Goal: Task Accomplishment & Management: Check status

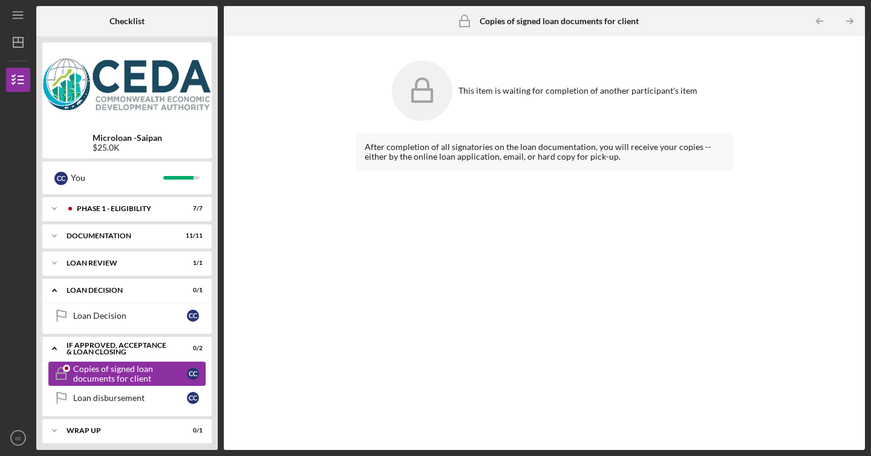
click at [163, 372] on div "Copies of signed loan documents for client" at bounding box center [130, 373] width 114 height 19
click at [174, 371] on div "Copies of signed loan documents for client" at bounding box center [130, 373] width 114 height 19
click at [175, 371] on div "Copies of signed loan documents for client" at bounding box center [130, 373] width 114 height 19
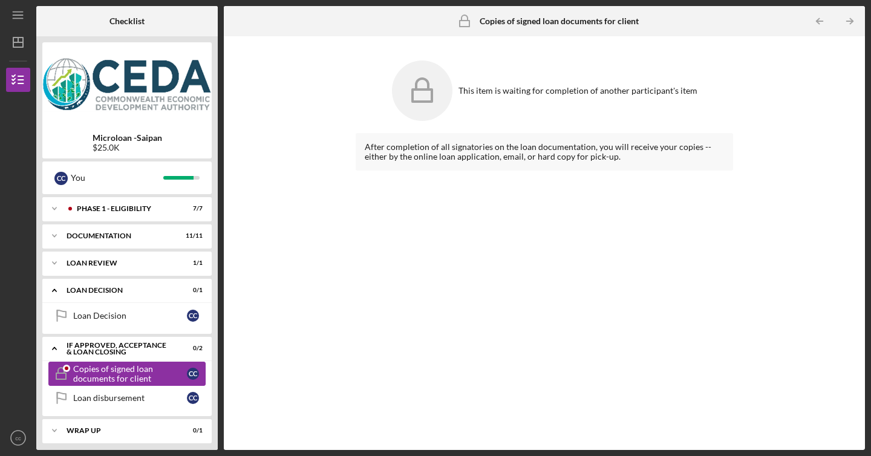
click at [60, 376] on icon "Copies of signed loan documents for client" at bounding box center [61, 373] width 30 height 30
click at [197, 371] on div "c c" at bounding box center [193, 374] width 12 height 12
click at [491, 24] on b "Copies of signed loan documents for client" at bounding box center [558, 21] width 159 height 10
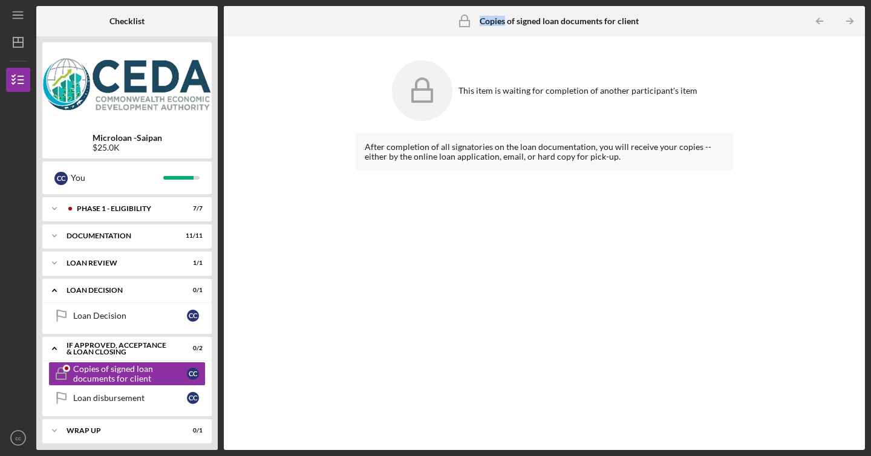
click at [491, 24] on b "Copies of signed loan documents for client" at bounding box center [558, 21] width 159 height 10
click at [780, 115] on div "This item is waiting for completion of another participant's item After complet…" at bounding box center [544, 242] width 629 height 401
click at [94, 370] on div "Copies of signed loan documents for client" at bounding box center [130, 373] width 114 height 19
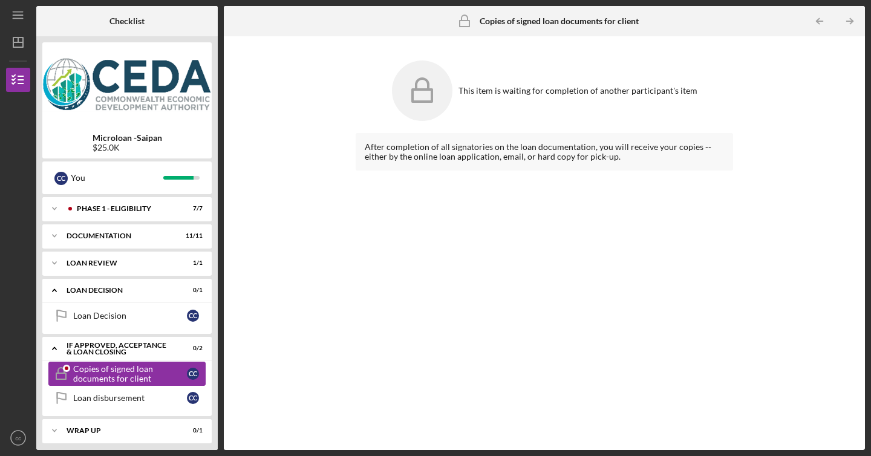
click at [94, 371] on div "Copies of signed loan documents for client" at bounding box center [130, 373] width 114 height 19
click at [82, 346] on div "If approved, acceptance & loan closing" at bounding box center [131, 349] width 130 height 14
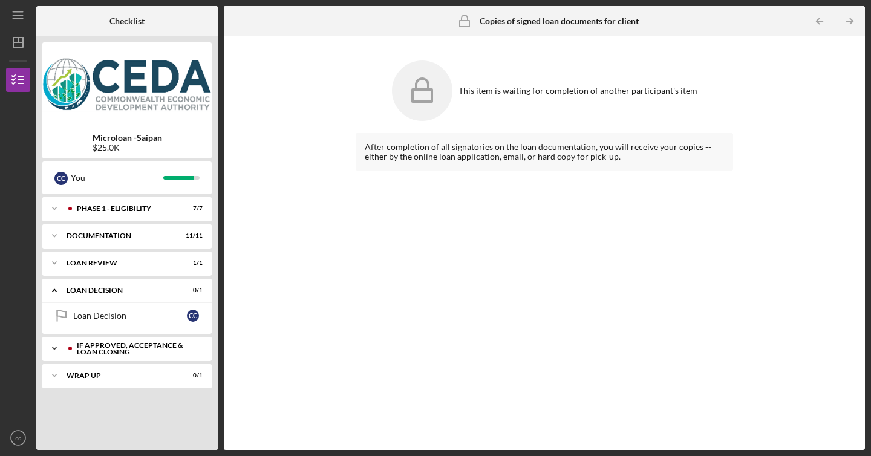
click at [82, 346] on div "If approved, acceptance & loan closing" at bounding box center [137, 349] width 120 height 14
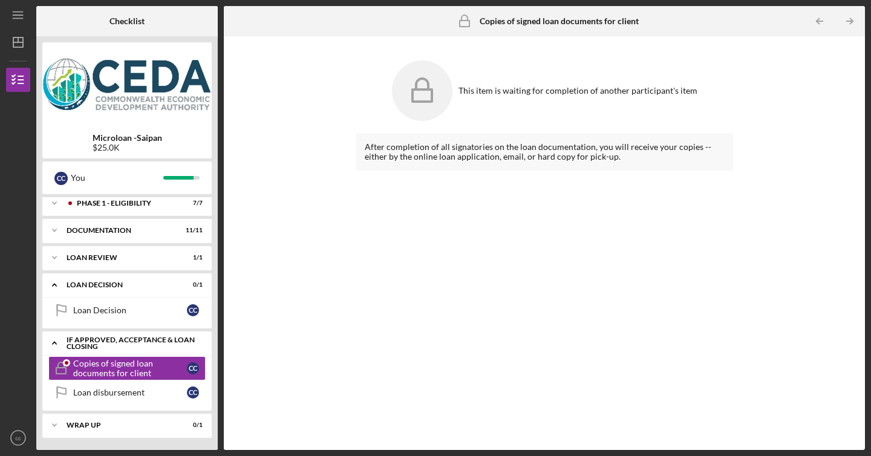
click at [78, 347] on div "If approved, acceptance & loan closing" at bounding box center [131, 343] width 130 height 14
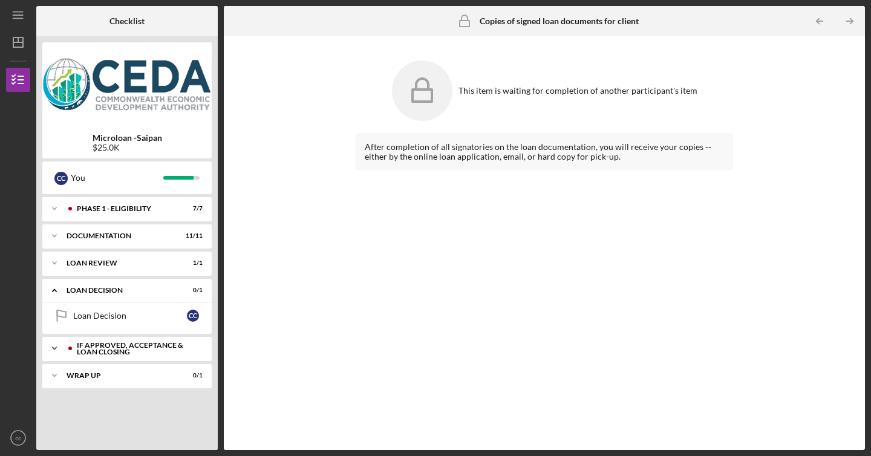
scroll to position [0, 0]
click at [78, 347] on div "If approved, acceptance & loan closing" at bounding box center [137, 349] width 120 height 14
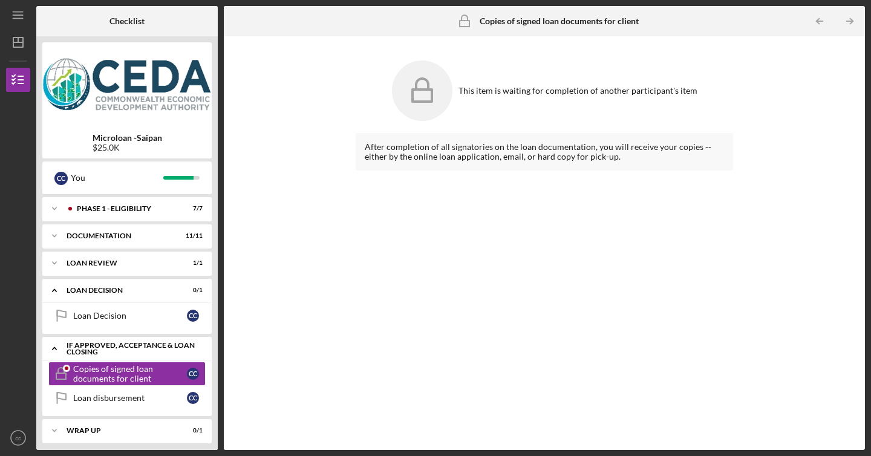
scroll to position [5, 0]
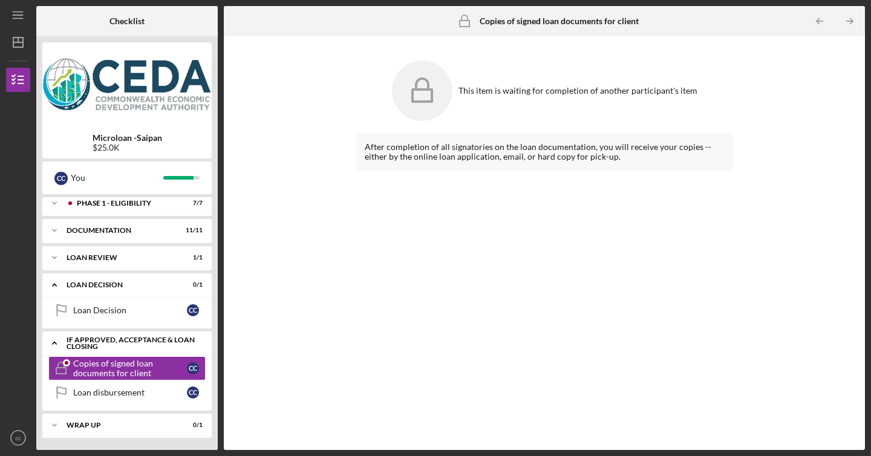
click at [80, 340] on div "If approved, acceptance & loan closing" at bounding box center [131, 343] width 130 height 14
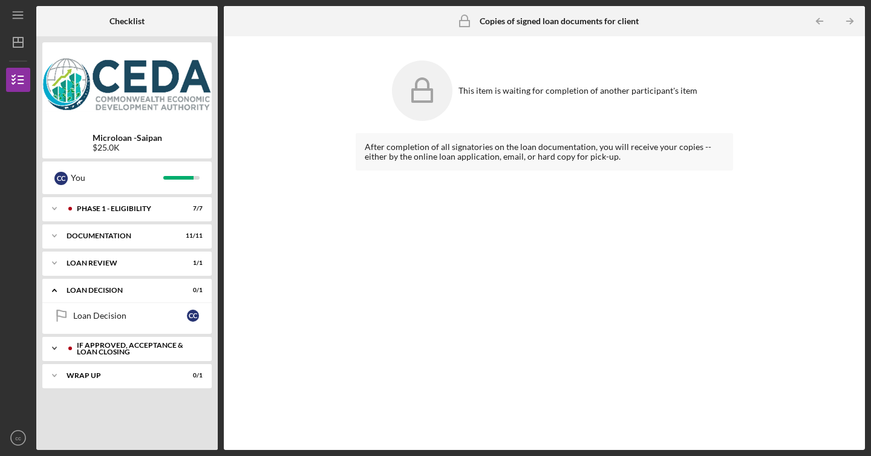
scroll to position [0, 0]
click at [83, 348] on div "If approved, acceptance & loan closing" at bounding box center [137, 349] width 120 height 14
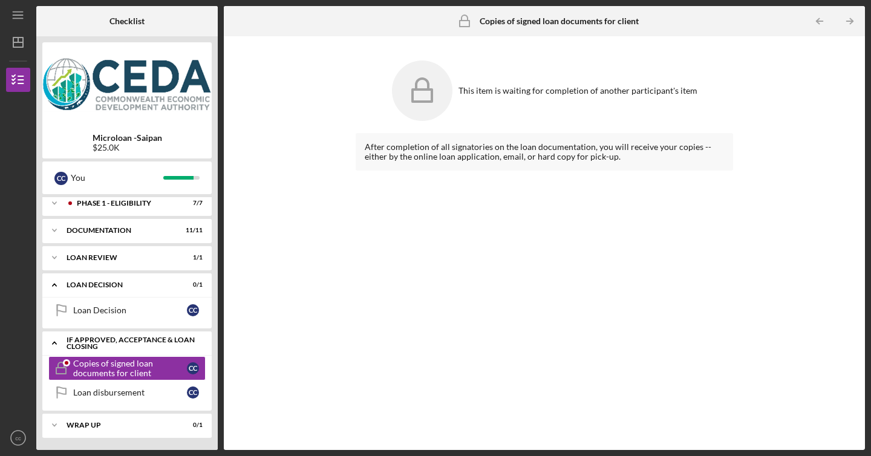
click at [83, 348] on div "If approved, acceptance & loan closing" at bounding box center [131, 343] width 130 height 14
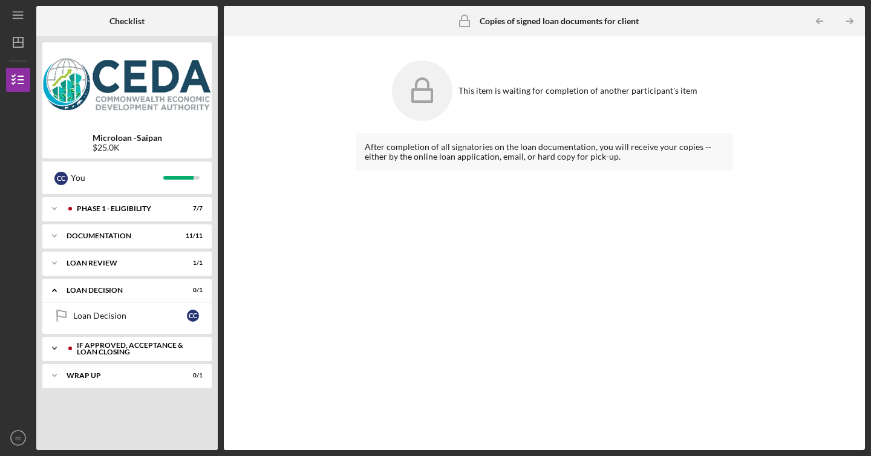
click at [83, 348] on div "If approved, acceptance & loan closing" at bounding box center [137, 349] width 120 height 14
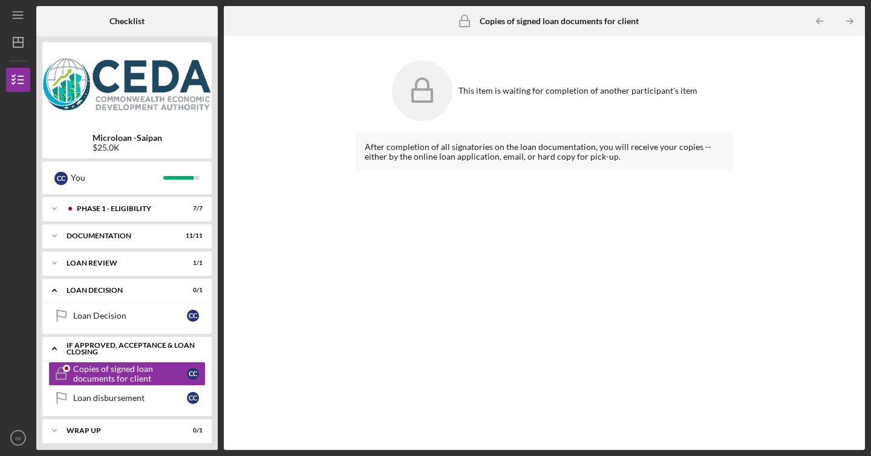
scroll to position [5, 0]
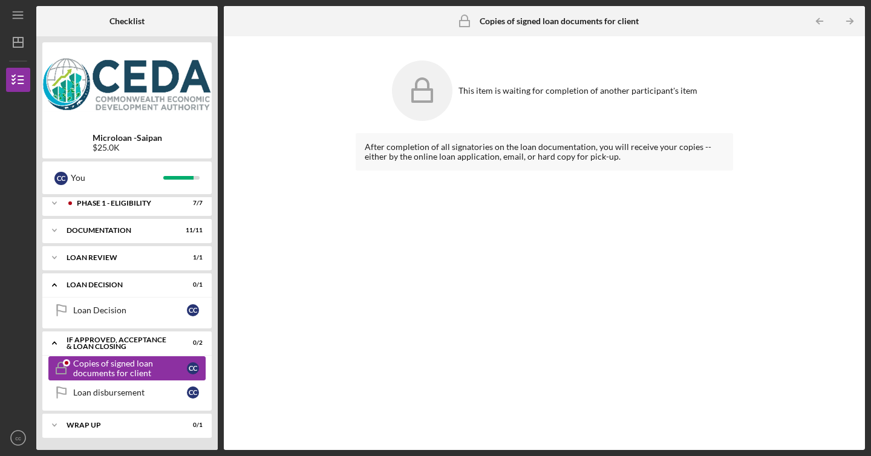
click at [85, 360] on div "Copies of signed loan documents for client" at bounding box center [130, 367] width 114 height 19
click at [88, 393] on div "Loan disbursement" at bounding box center [130, 393] width 114 height 10
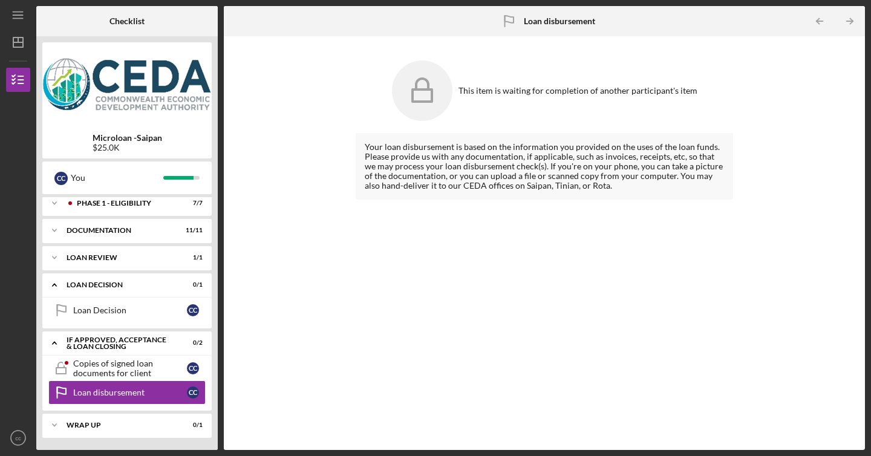
click at [319, 161] on div "This item is waiting for completion of another participant's item Your loan dis…" at bounding box center [544, 242] width 629 height 401
click at [158, 364] on div "Copies of signed loan documents for client" at bounding box center [130, 367] width 114 height 19
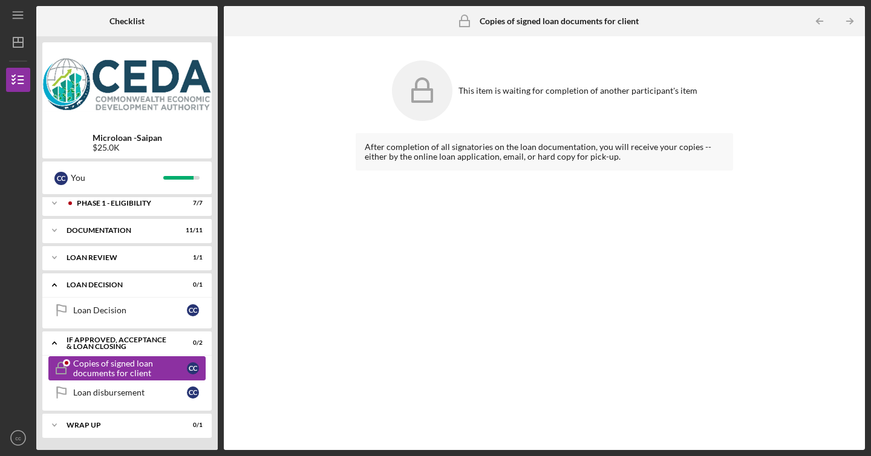
click at [158, 364] on div "Copies of signed loan documents for client" at bounding box center [130, 367] width 114 height 19
click at [154, 395] on div "Loan disbursement" at bounding box center [130, 393] width 114 height 10
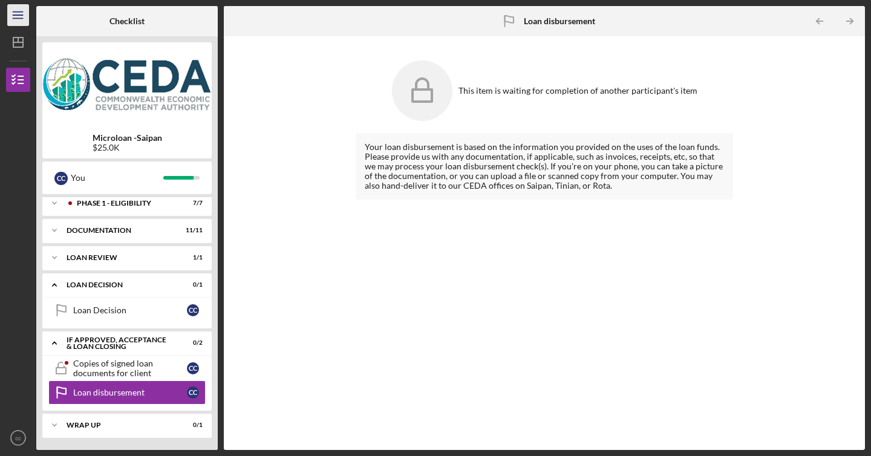
click at [14, 19] on icon "Icon/Menu" at bounding box center [18, 15] width 27 height 27
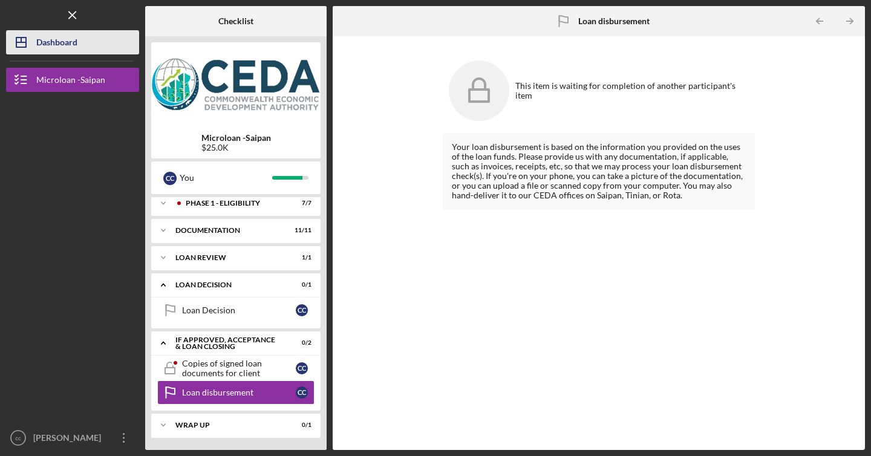
click at [34, 41] on icon "Icon/Dashboard" at bounding box center [21, 42] width 30 height 30
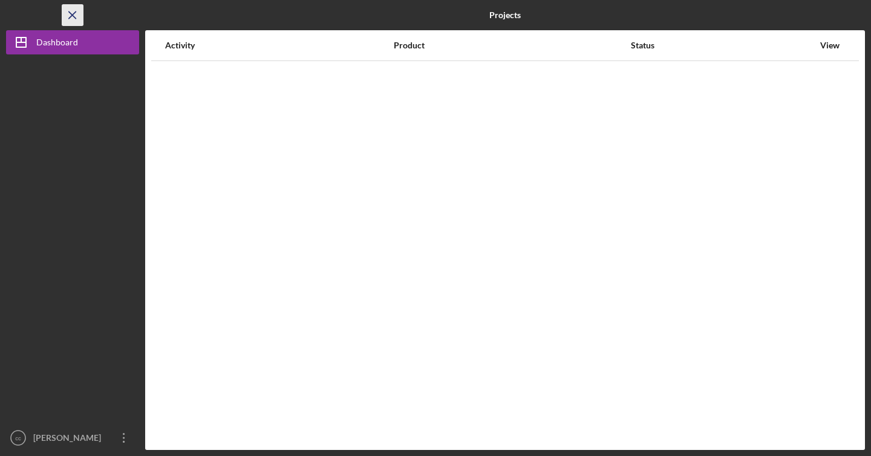
click at [77, 21] on icon "Icon/Menu Close" at bounding box center [72, 15] width 27 height 27
